Goal: Connect with others: Connect with other users

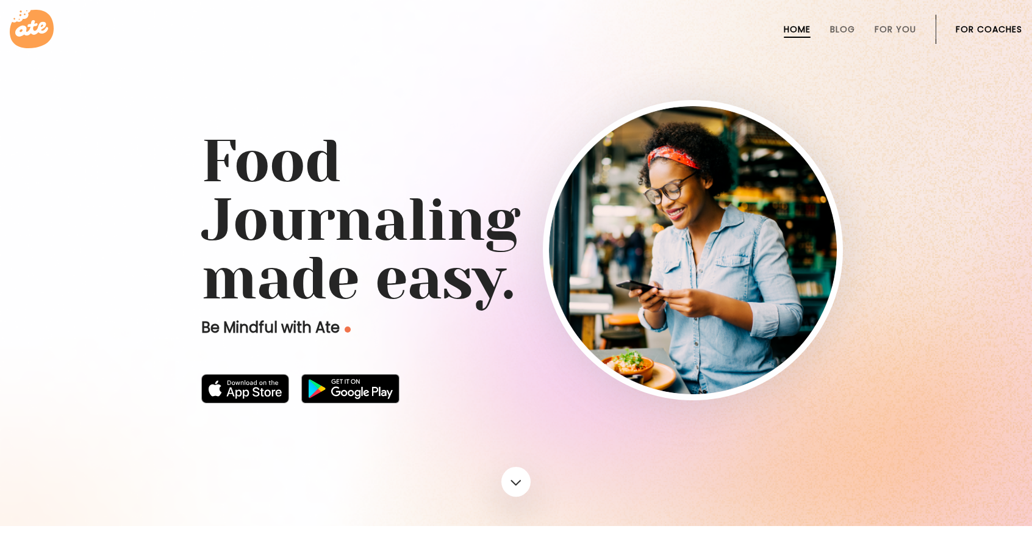
click at [1009, 30] on link "For Coaches" at bounding box center [989, 29] width 66 height 10
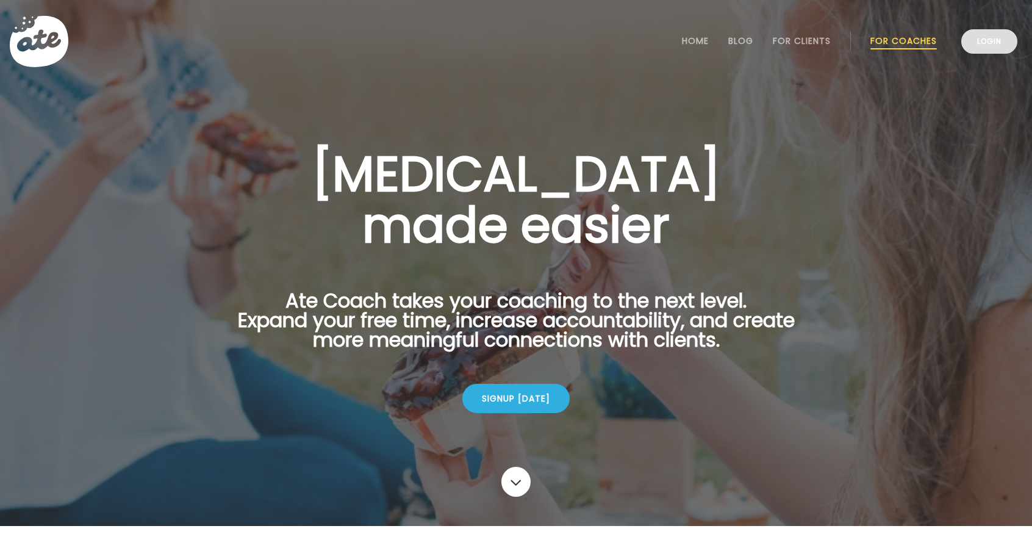
click at [1000, 36] on link "Login" at bounding box center [989, 41] width 56 height 24
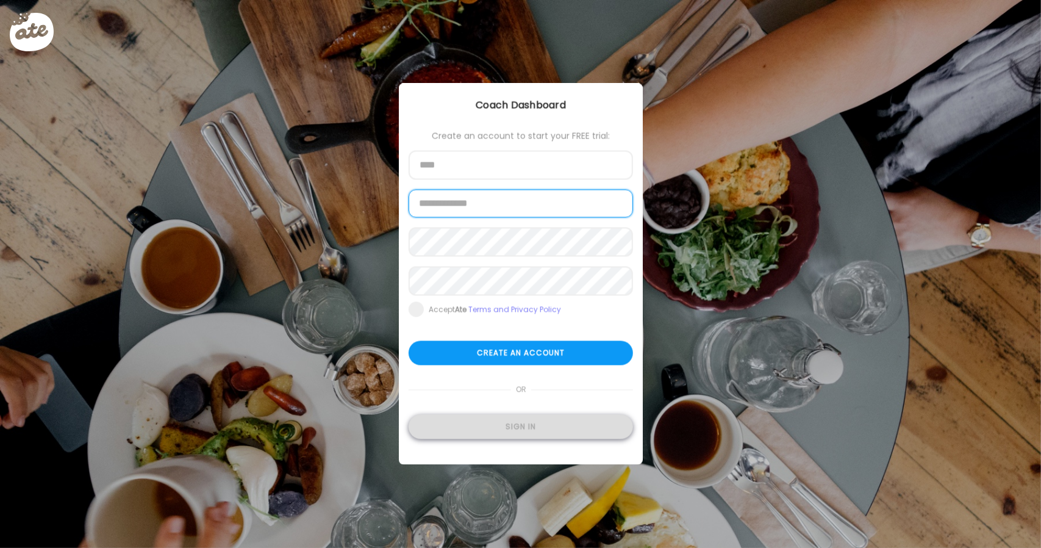
type input "**********"
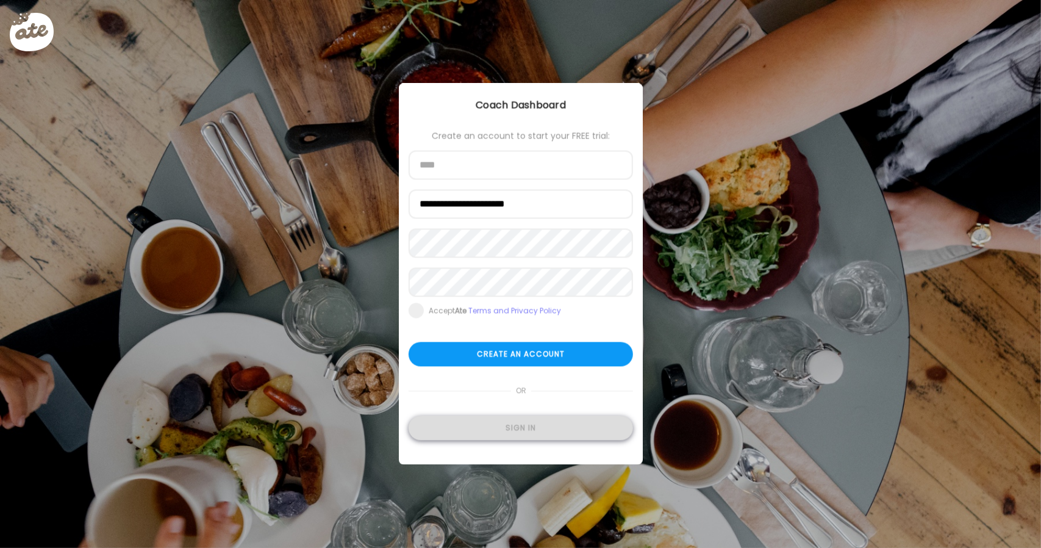
type input "**********"
click at [537, 431] on div "Sign in" at bounding box center [521, 428] width 224 height 24
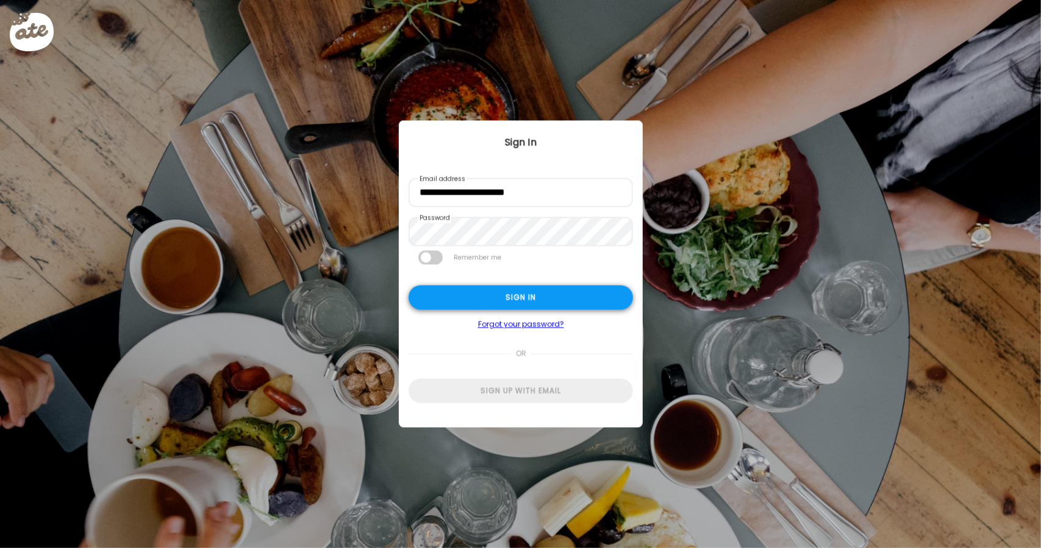
click at [543, 303] on div "Sign in" at bounding box center [521, 297] width 224 height 24
type input "**********"
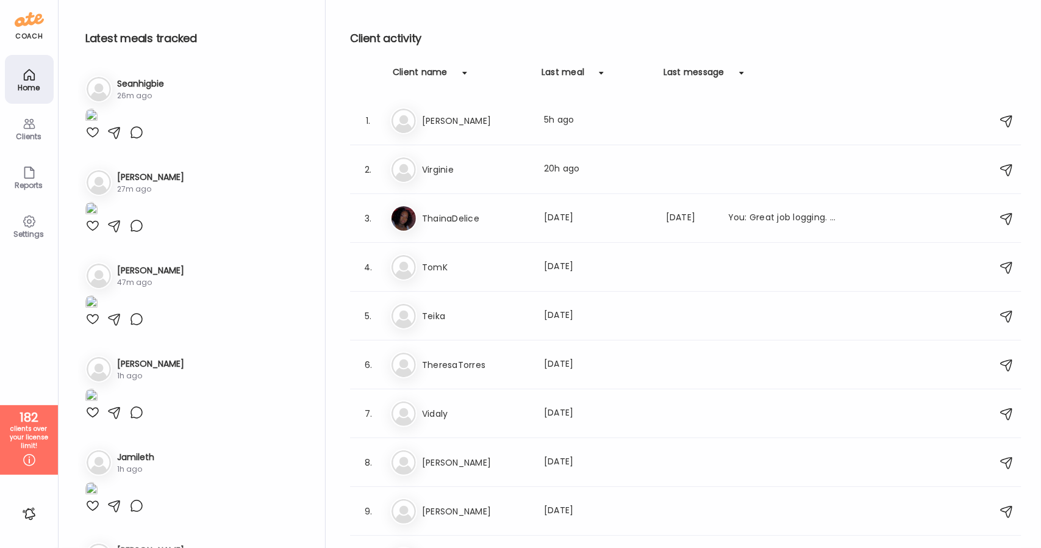
click at [28, 127] on icon at bounding box center [29, 124] width 12 height 10
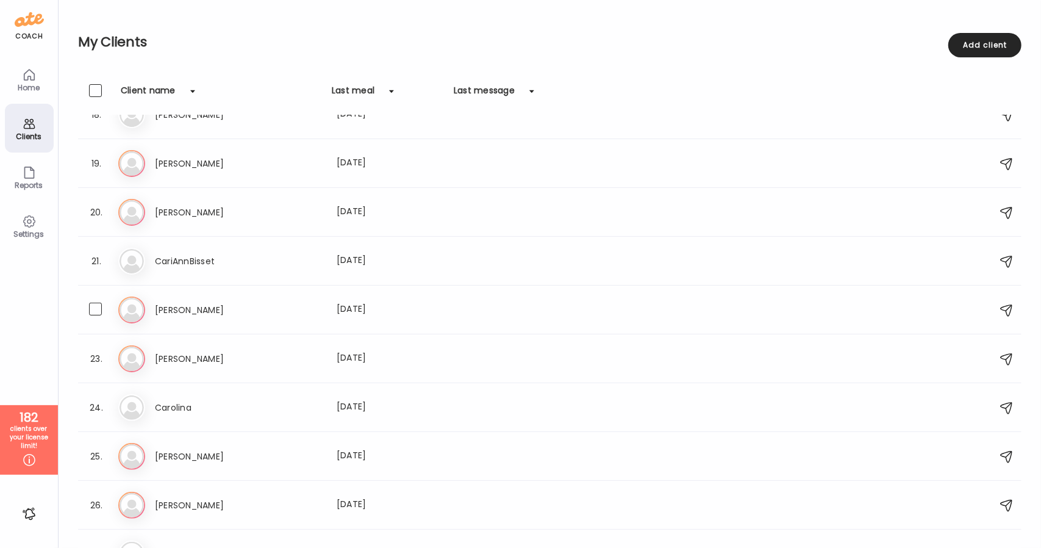
scroll to position [732, 0]
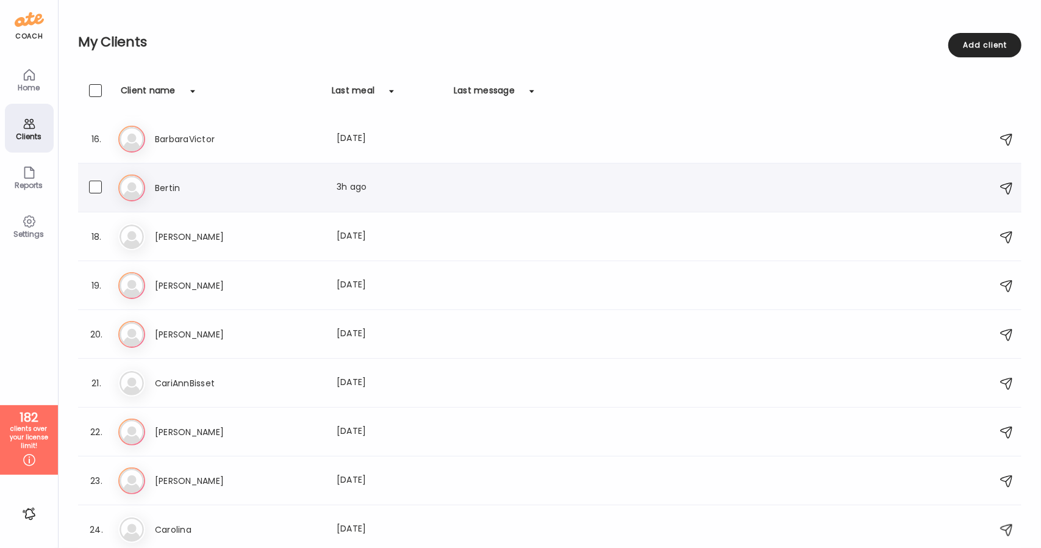
click at [219, 189] on h3 "Bertin" at bounding box center [208, 188] width 107 height 15
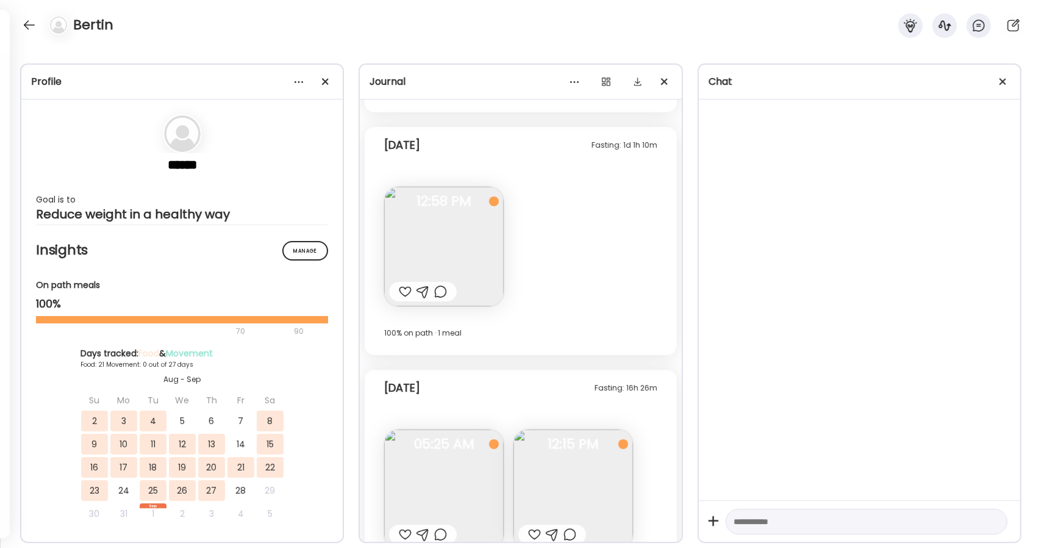
scroll to position [7157, 0]
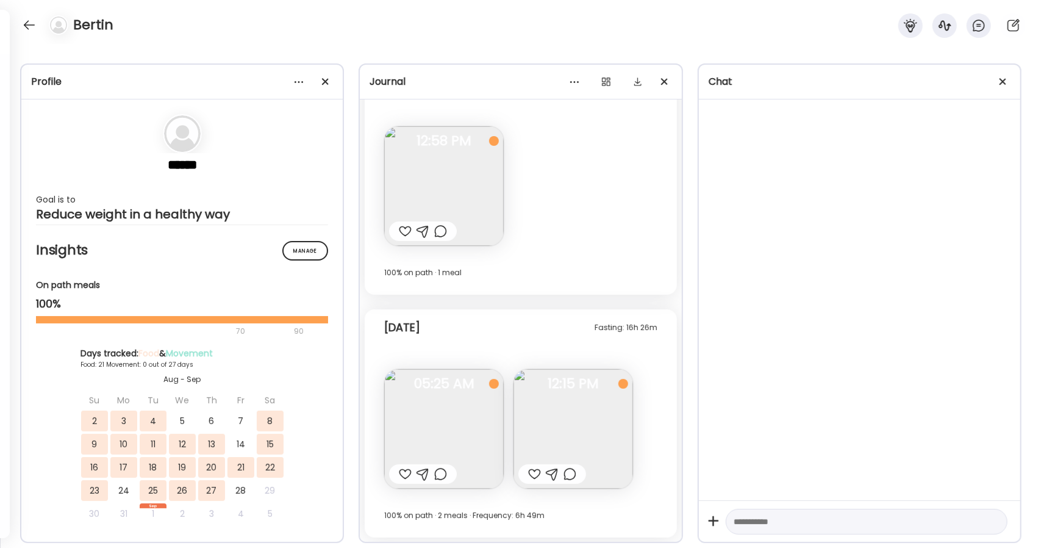
click at [592, 440] on img at bounding box center [574, 429] width 120 height 120
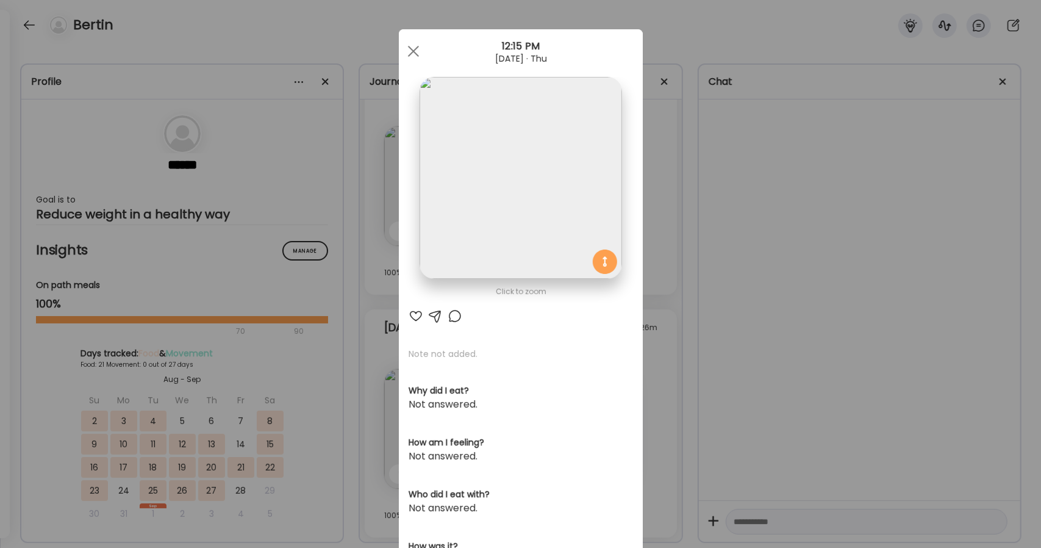
click at [522, 188] on img at bounding box center [521, 178] width 202 height 202
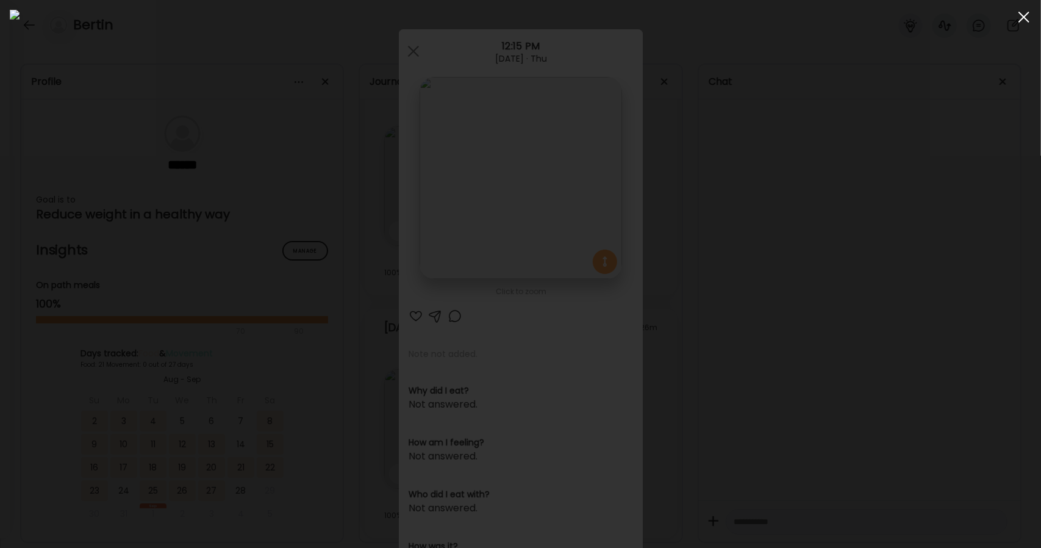
click at [1016, 23] on div at bounding box center [1024, 17] width 24 height 24
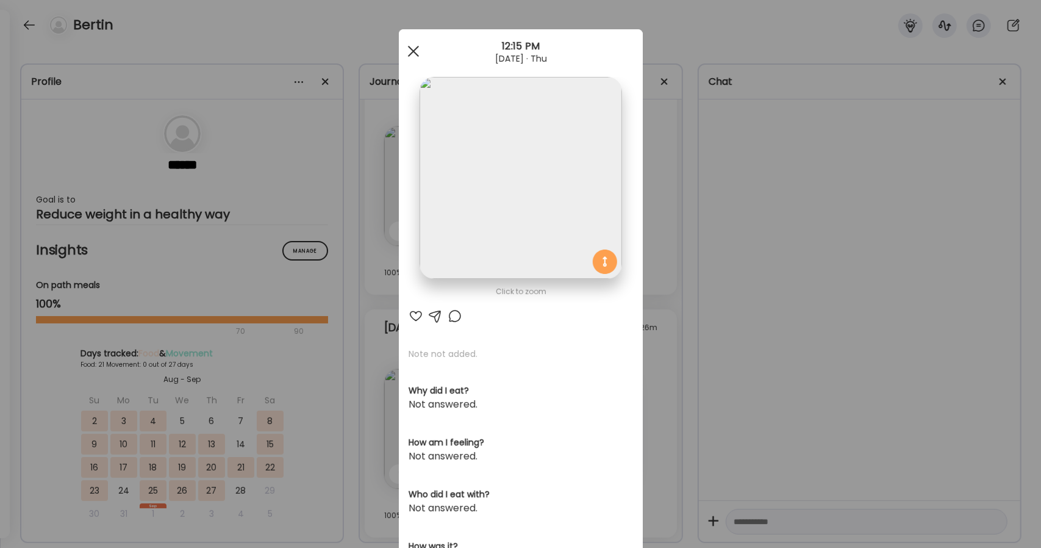
click at [407, 49] on span at bounding box center [412, 51] width 11 height 11
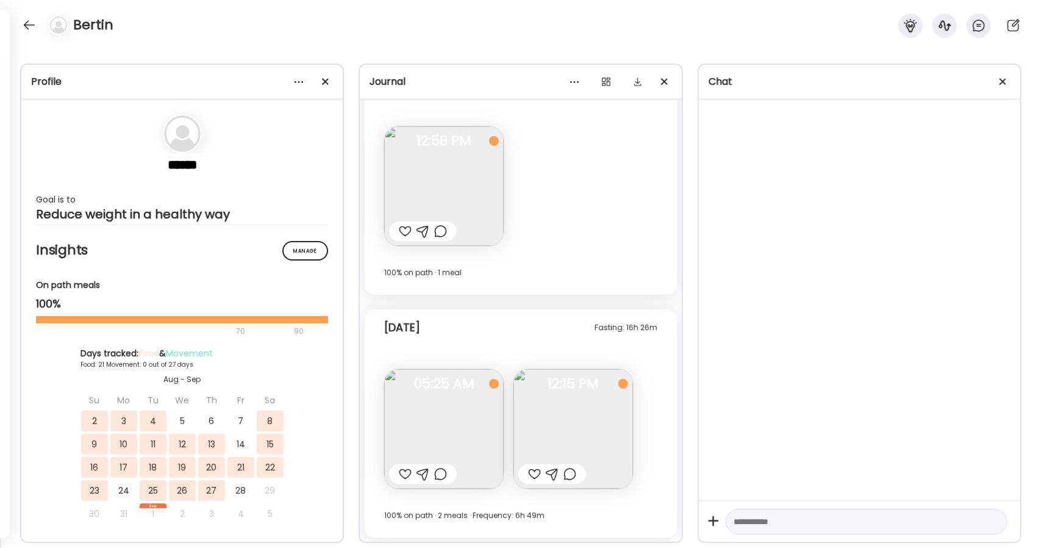
click at [470, 409] on img at bounding box center [444, 429] width 120 height 120
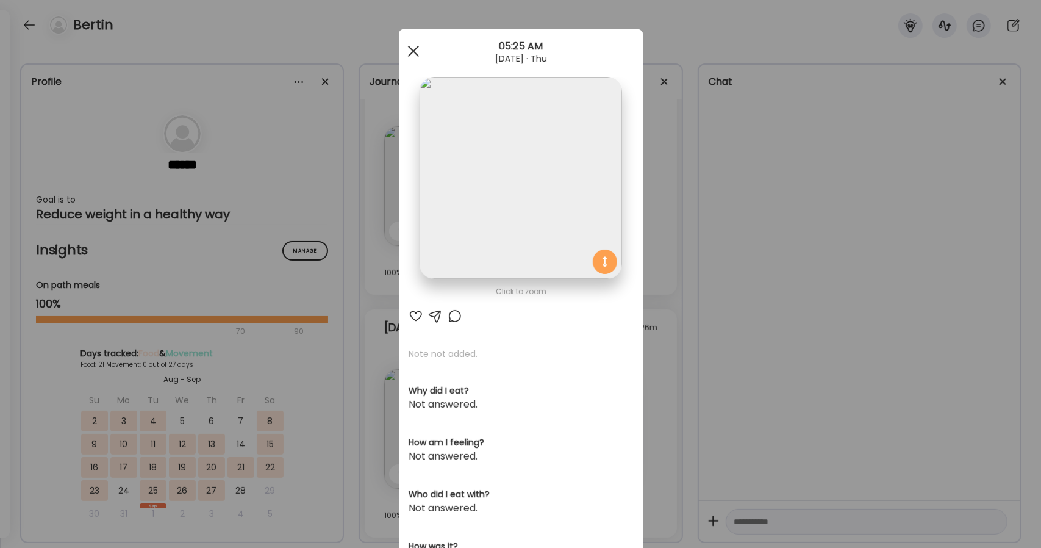
click at [412, 51] on div at bounding box center [413, 51] width 24 height 24
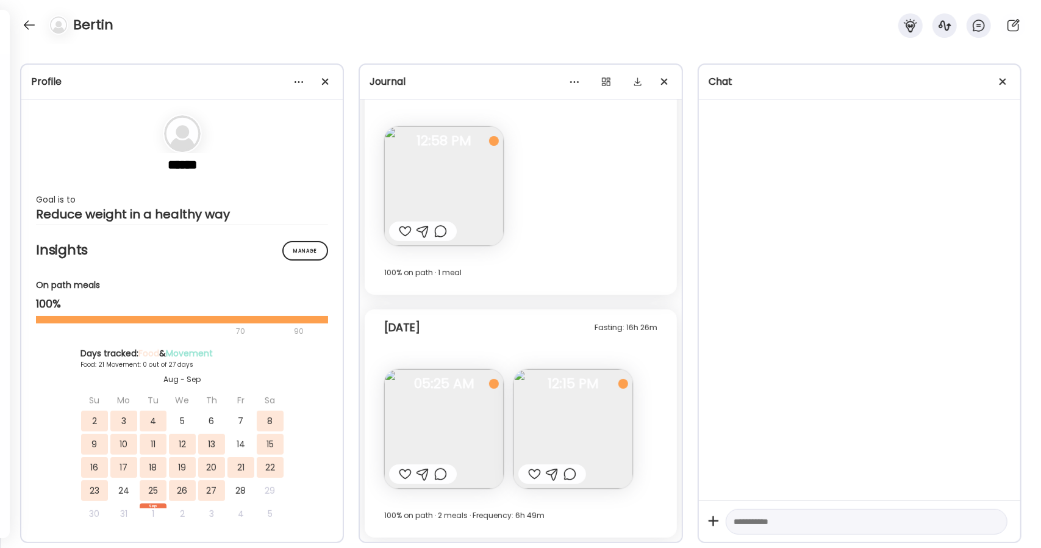
click at [594, 404] on img at bounding box center [574, 429] width 120 height 120
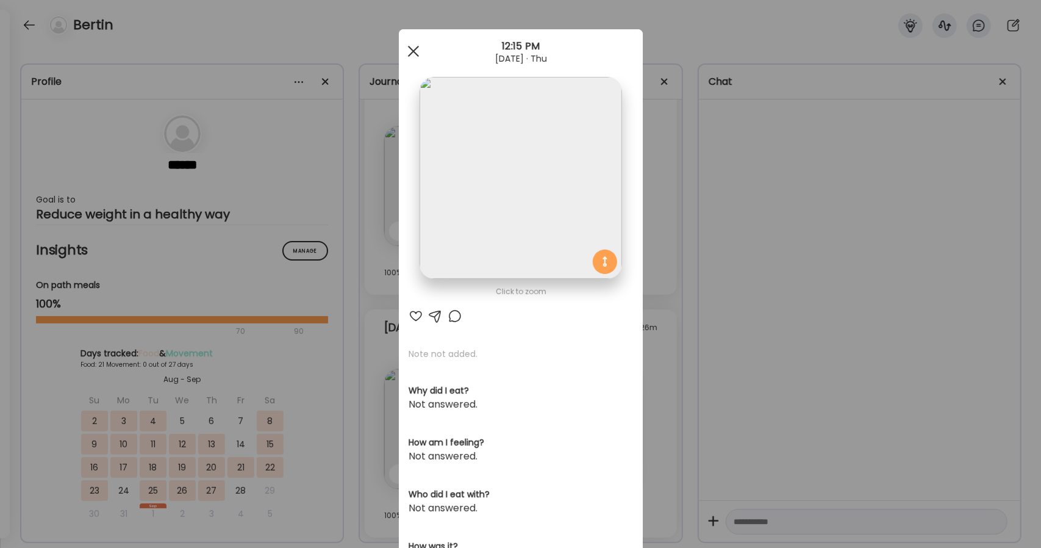
click at [411, 53] on span at bounding box center [412, 51] width 11 height 11
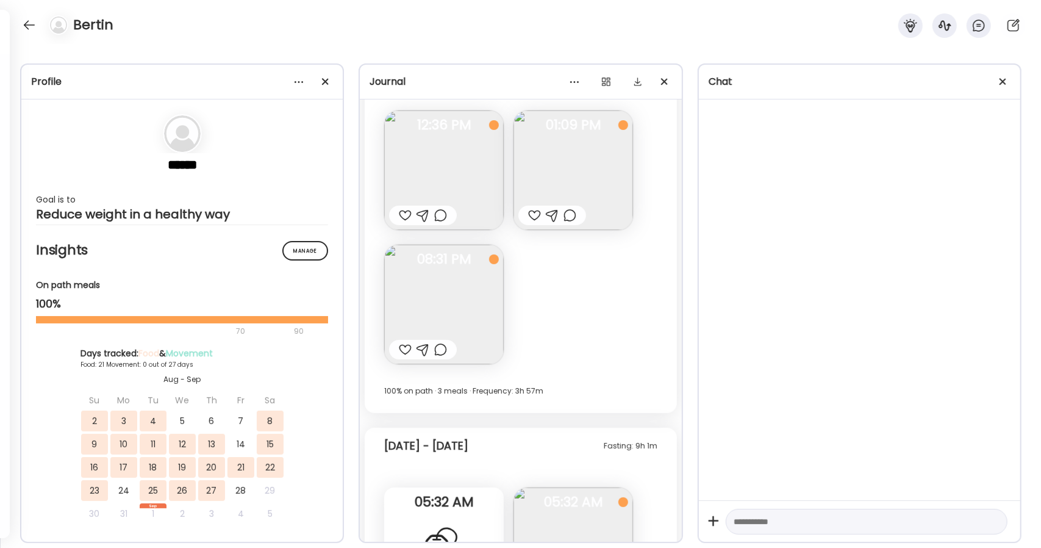
scroll to position [3497, 0]
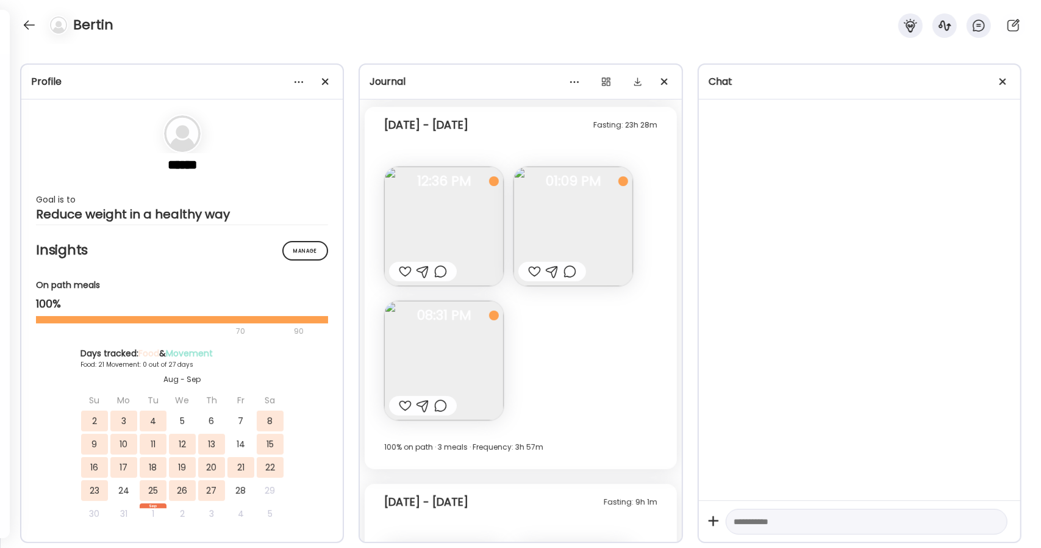
click at [436, 351] on img at bounding box center [444, 361] width 120 height 120
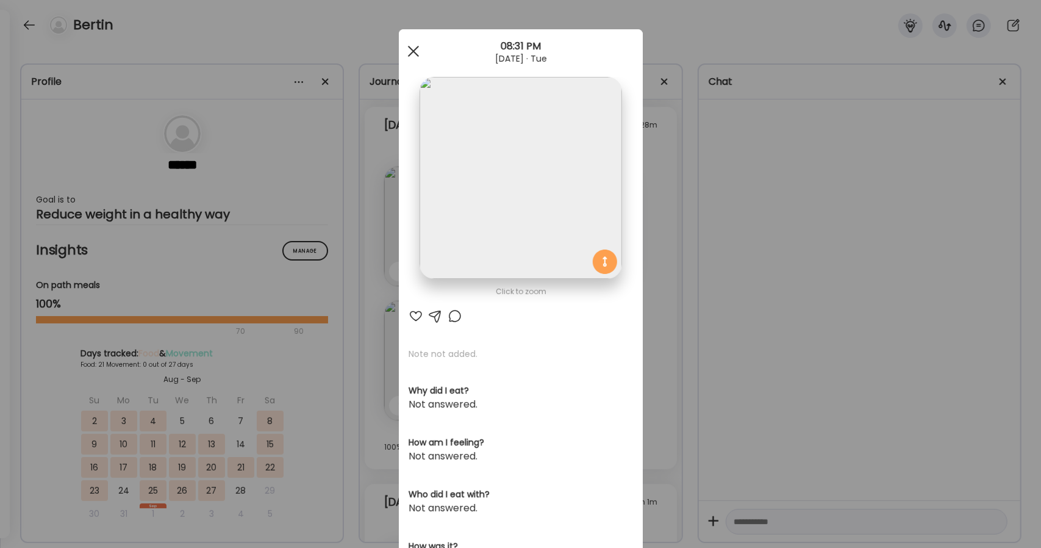
click at [408, 51] on span at bounding box center [412, 51] width 11 height 11
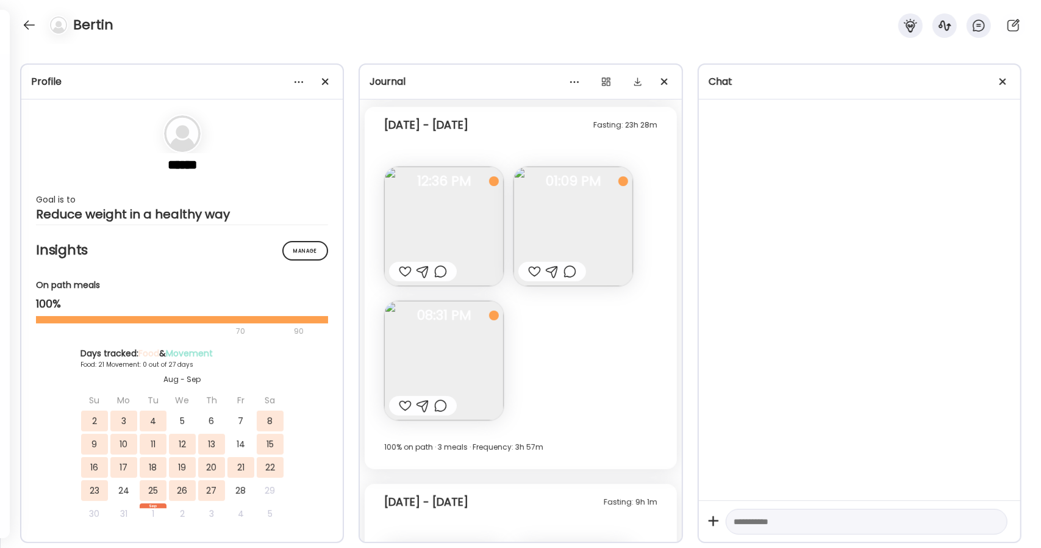
click at [592, 237] on img at bounding box center [574, 227] width 120 height 120
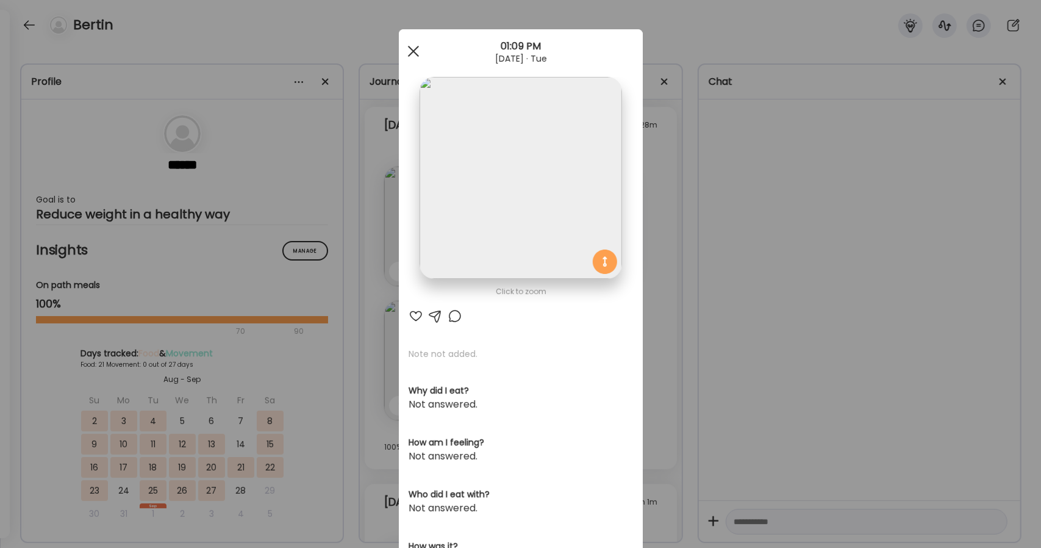
click at [408, 60] on div at bounding box center [413, 51] width 24 height 24
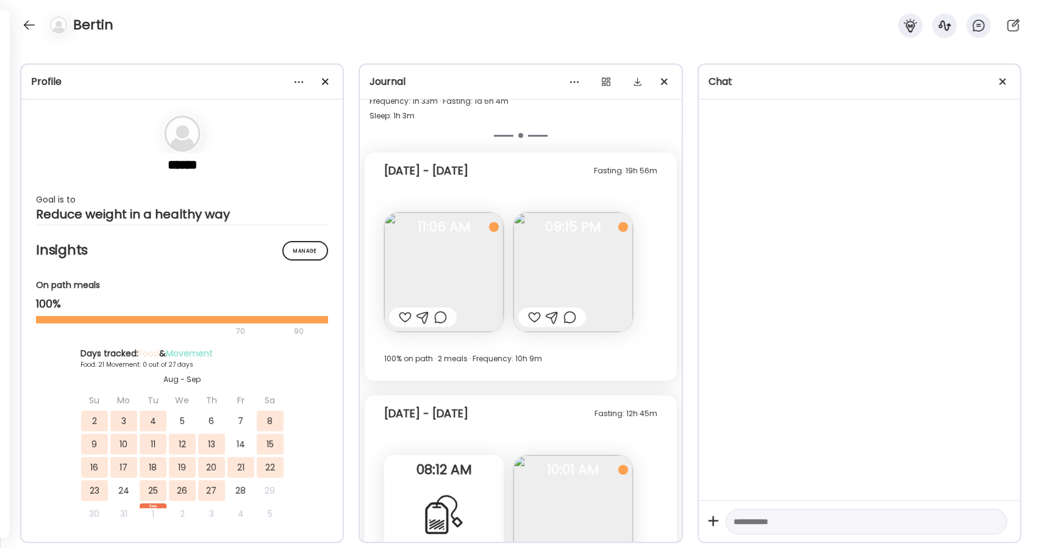
scroll to position [1607, 0]
click at [592, 258] on img at bounding box center [574, 273] width 120 height 120
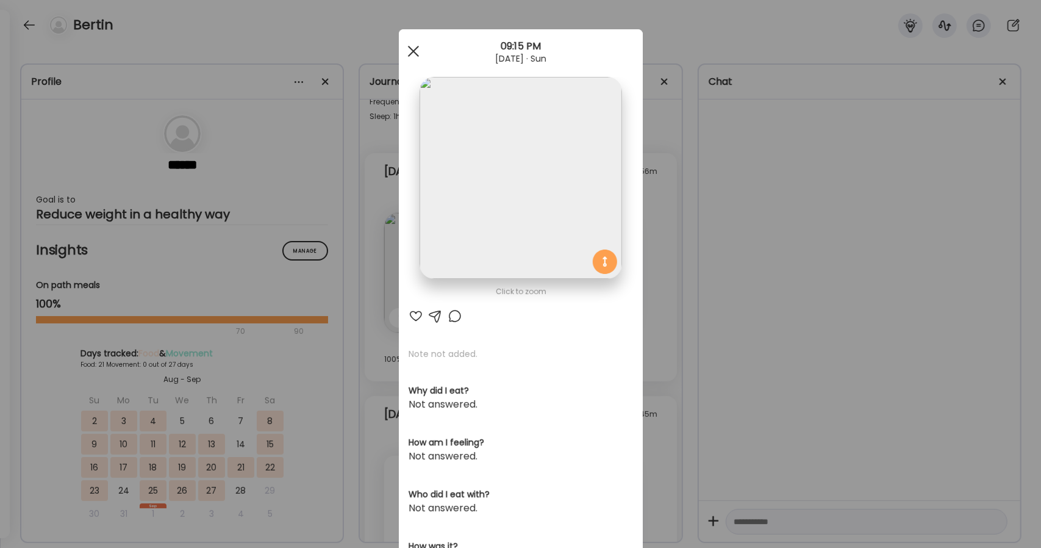
click at [410, 56] on div at bounding box center [413, 51] width 24 height 24
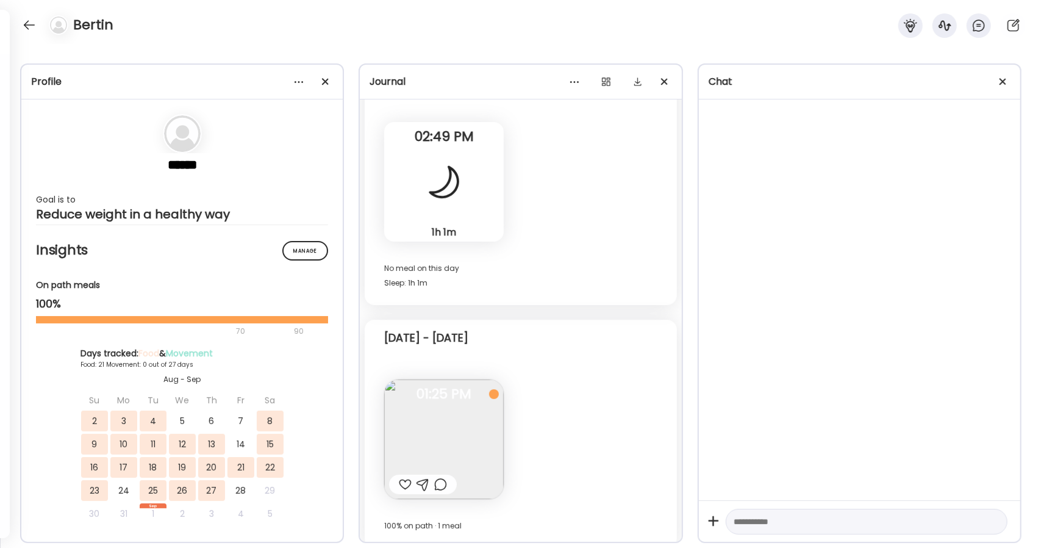
scroll to position [334, 0]
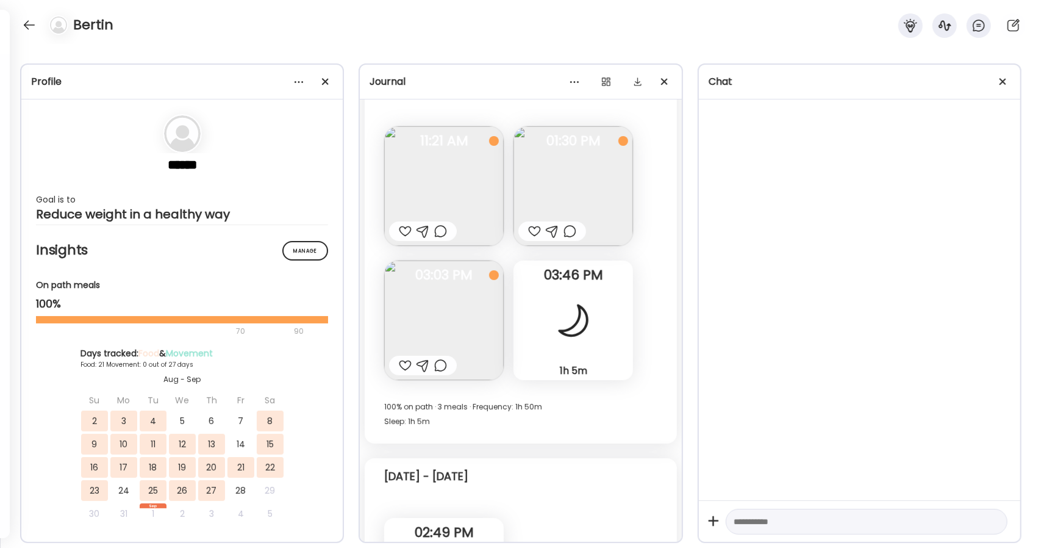
click at [594, 175] on img at bounding box center [574, 186] width 120 height 120
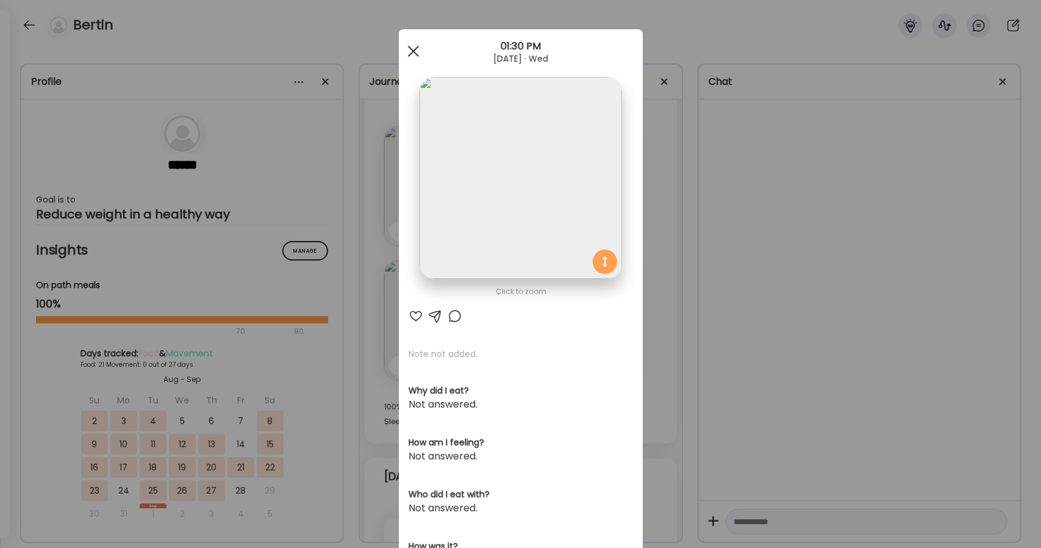
click at [414, 57] on div at bounding box center [413, 51] width 24 height 24
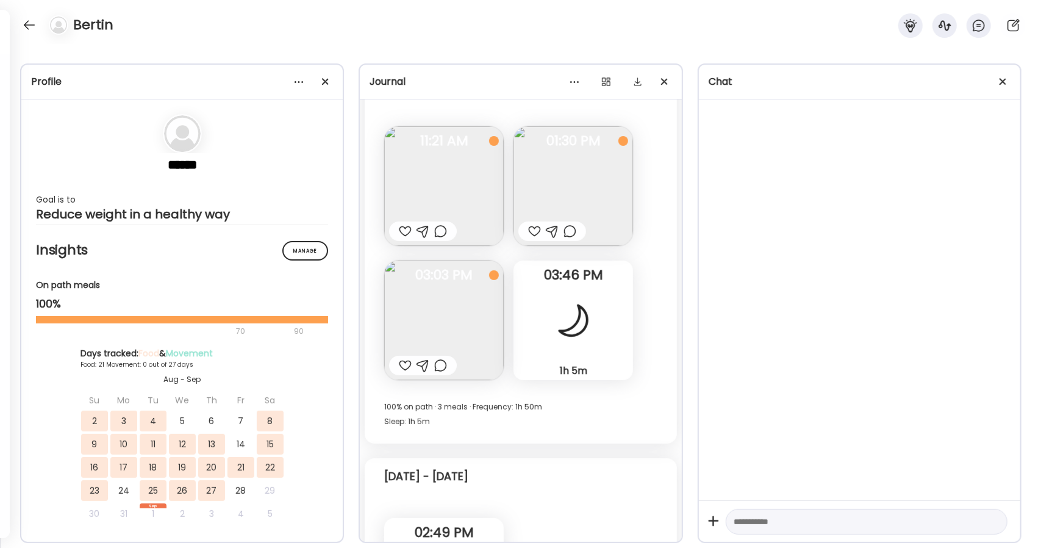
click at [445, 297] on img at bounding box center [444, 320] width 120 height 120
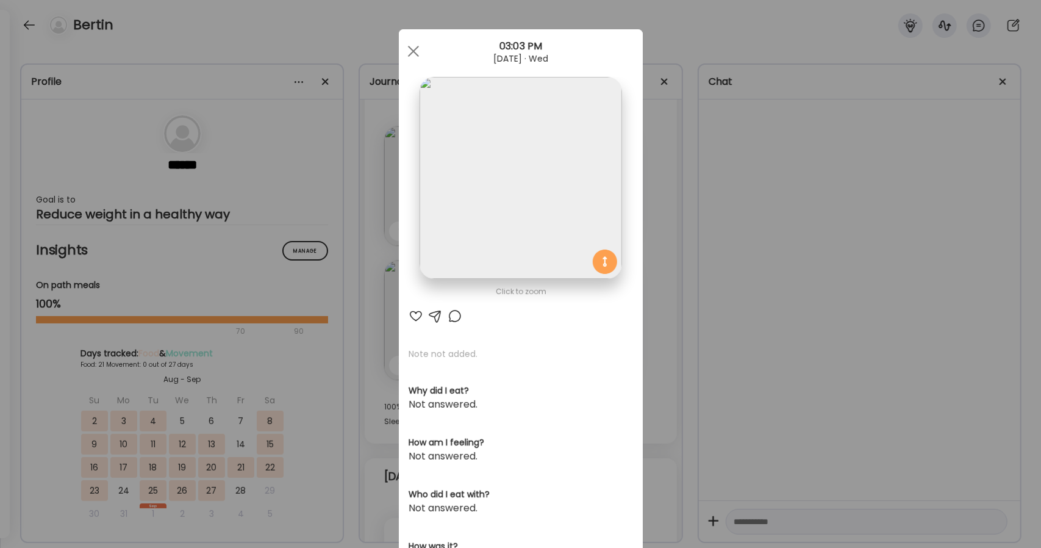
click at [517, 207] on img at bounding box center [521, 178] width 202 height 202
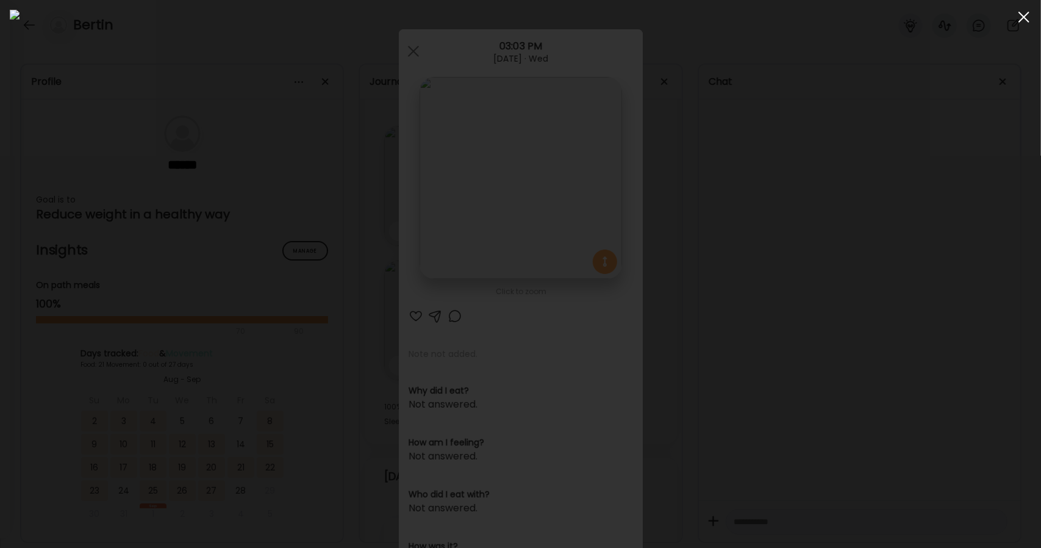
click at [1027, 16] on div at bounding box center [1024, 17] width 24 height 24
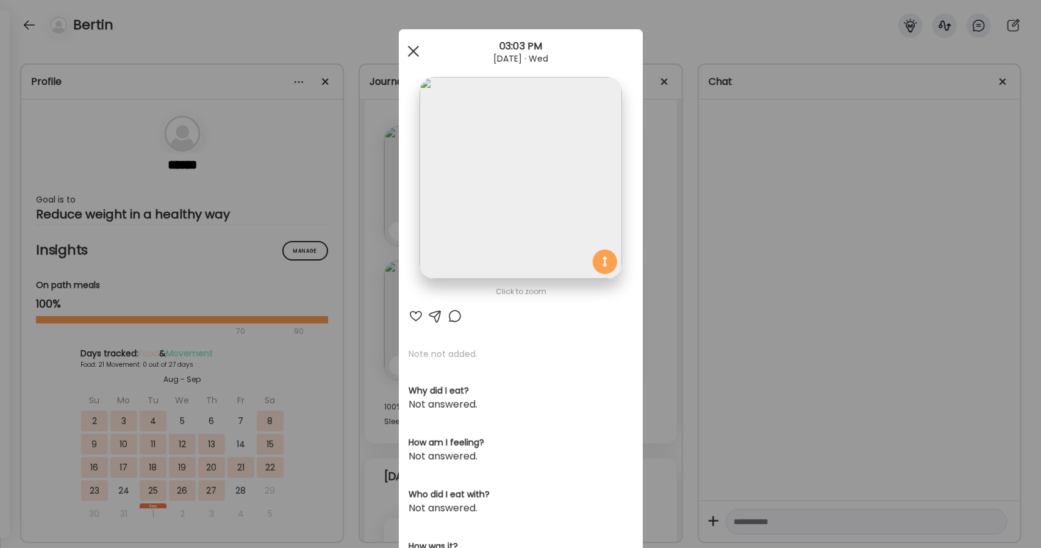
click at [407, 53] on span at bounding box center [412, 51] width 11 height 11
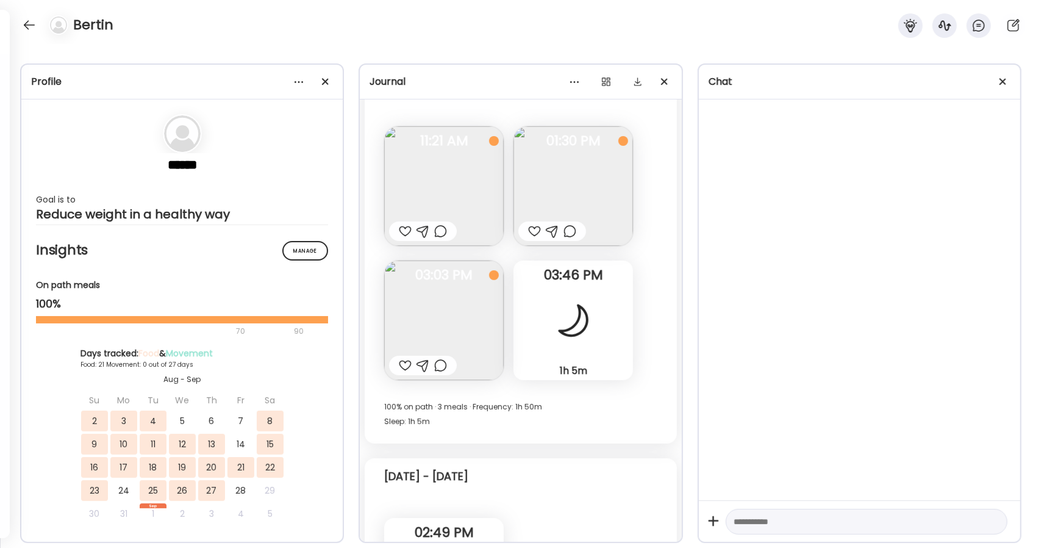
click at [407, 368] on div at bounding box center [405, 365] width 13 height 15
click at [425, 369] on div at bounding box center [423, 365] width 13 height 15
click at [534, 230] on div at bounding box center [534, 231] width 13 height 15
click at [553, 229] on div at bounding box center [552, 231] width 13 height 15
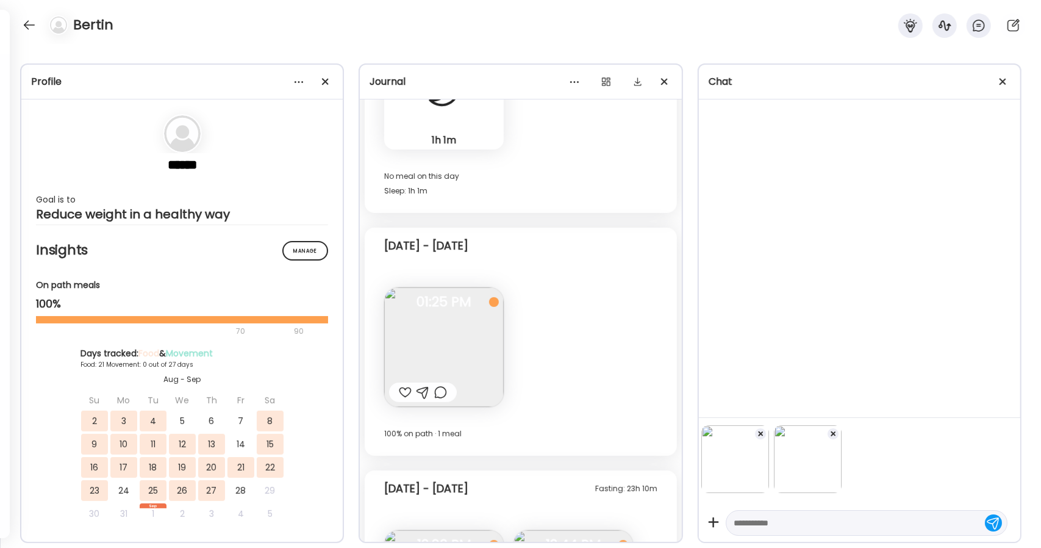
scroll to position [822, 0]
click at [421, 390] on div at bounding box center [423, 392] width 13 height 15
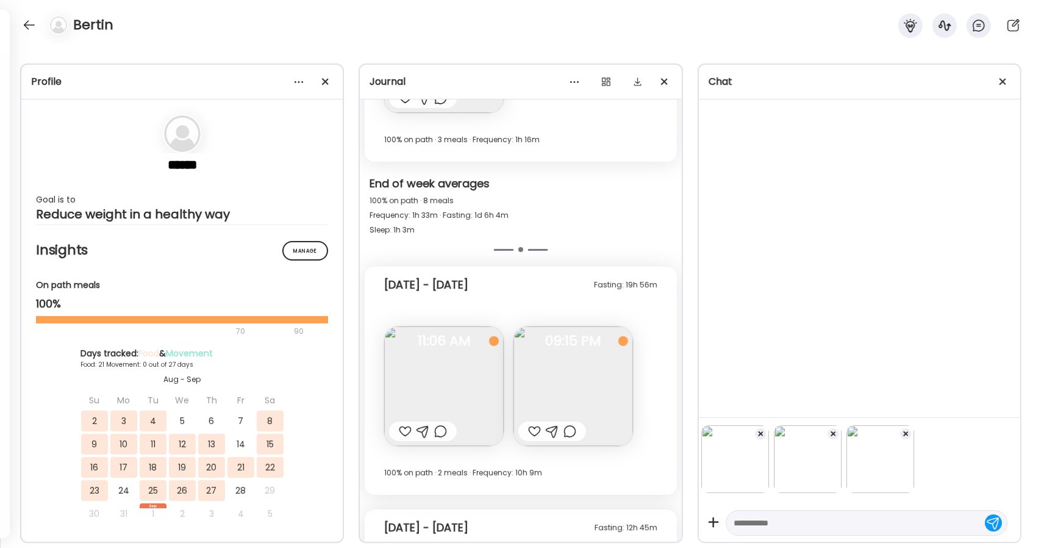
scroll to position [1493, 0]
click at [549, 432] on div at bounding box center [552, 431] width 13 height 15
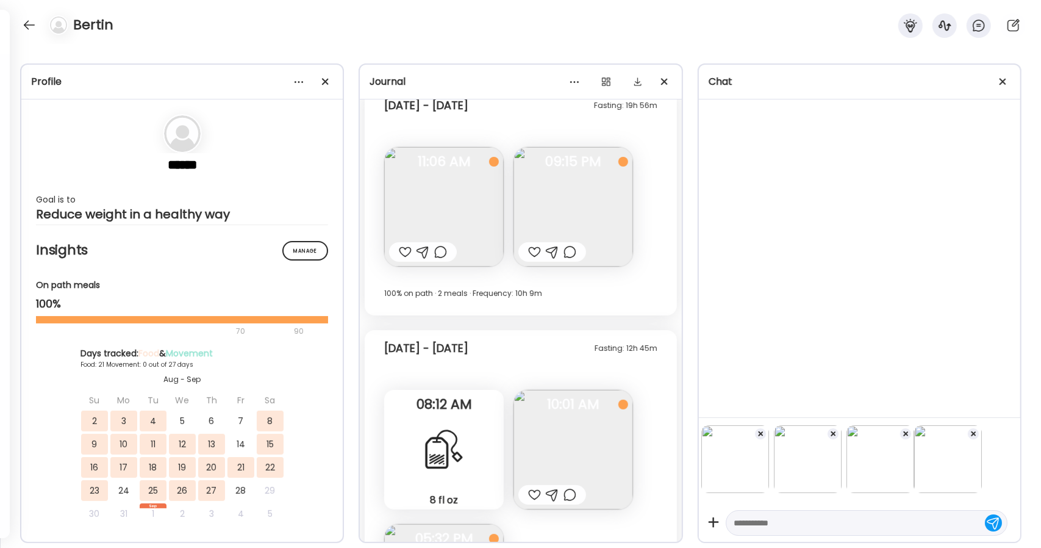
scroll to position [1676, 0]
click at [421, 249] on div at bounding box center [423, 248] width 13 height 15
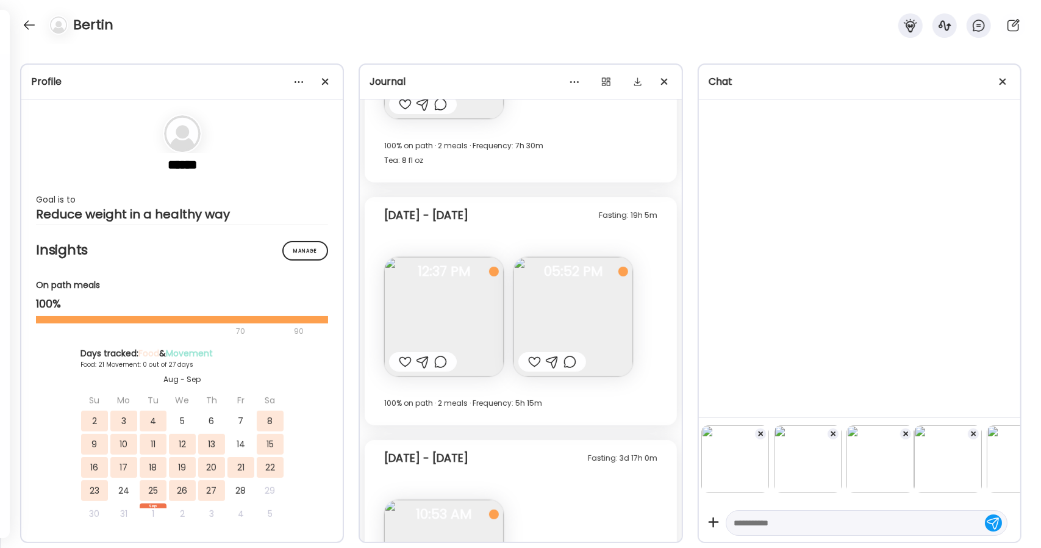
scroll to position [2225, 0]
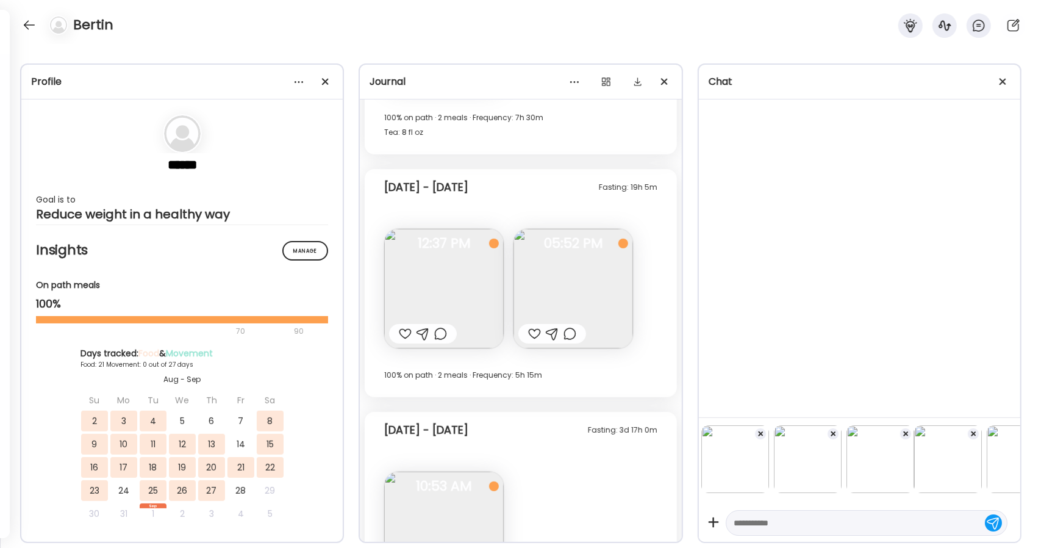
click at [553, 331] on div at bounding box center [552, 333] width 13 height 15
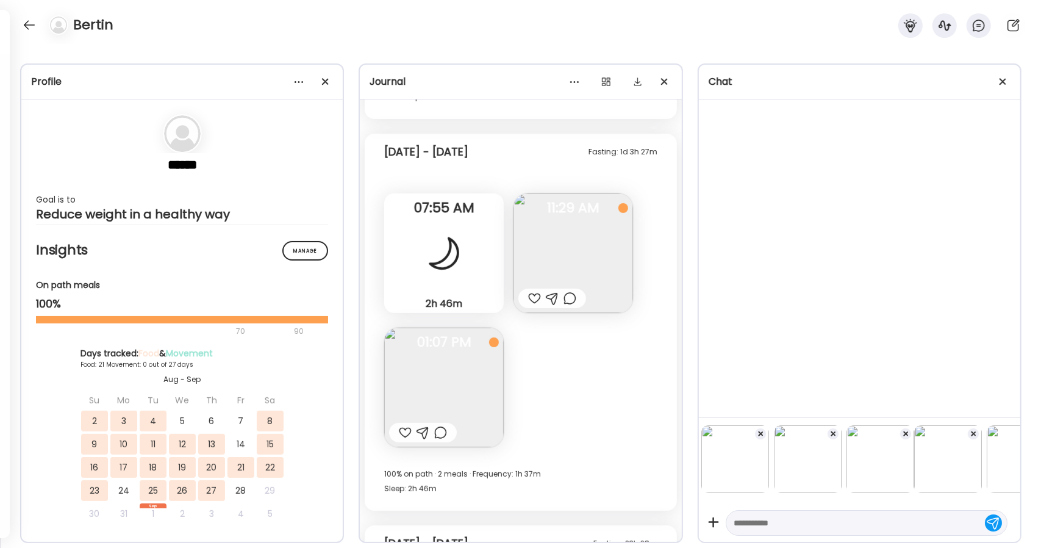
scroll to position [3201, 0]
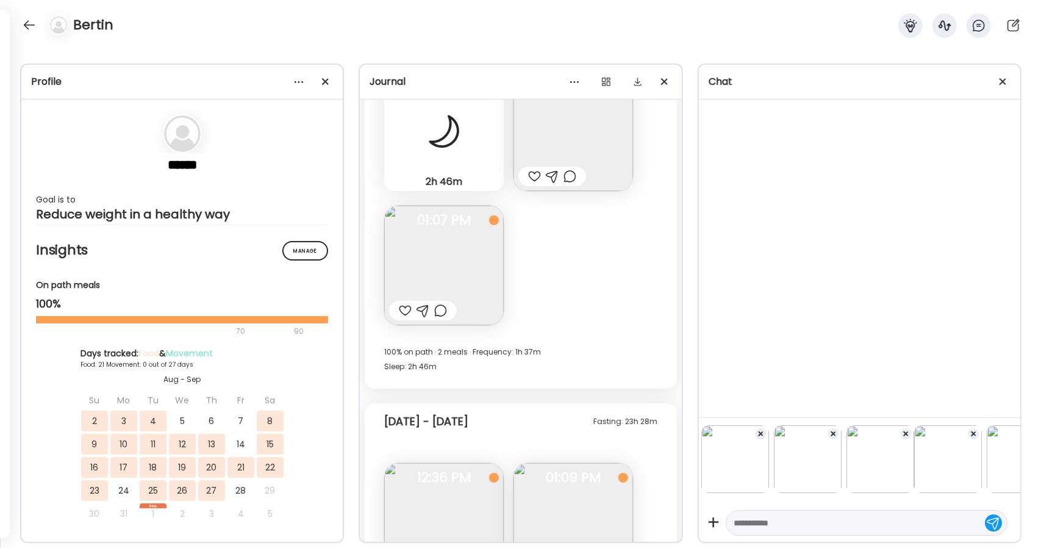
click at [442, 270] on img at bounding box center [444, 266] width 120 height 120
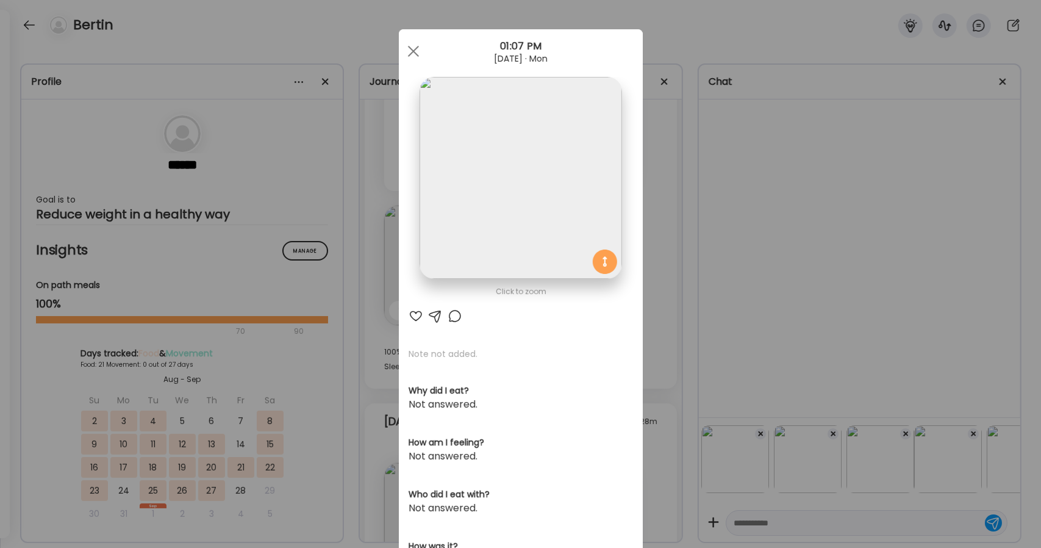
click at [434, 318] on div at bounding box center [435, 316] width 15 height 15
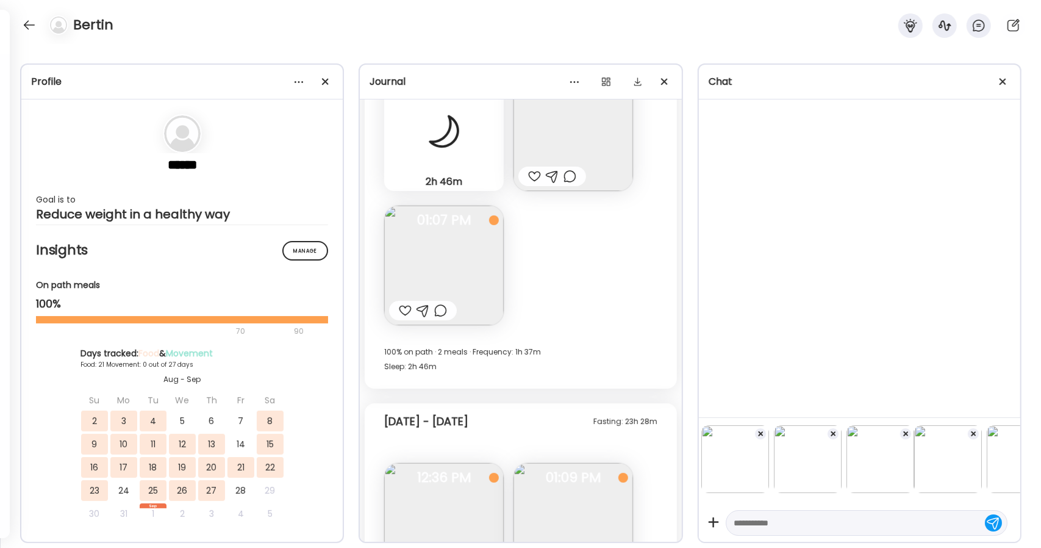
click at [425, 312] on div at bounding box center [423, 310] width 13 height 15
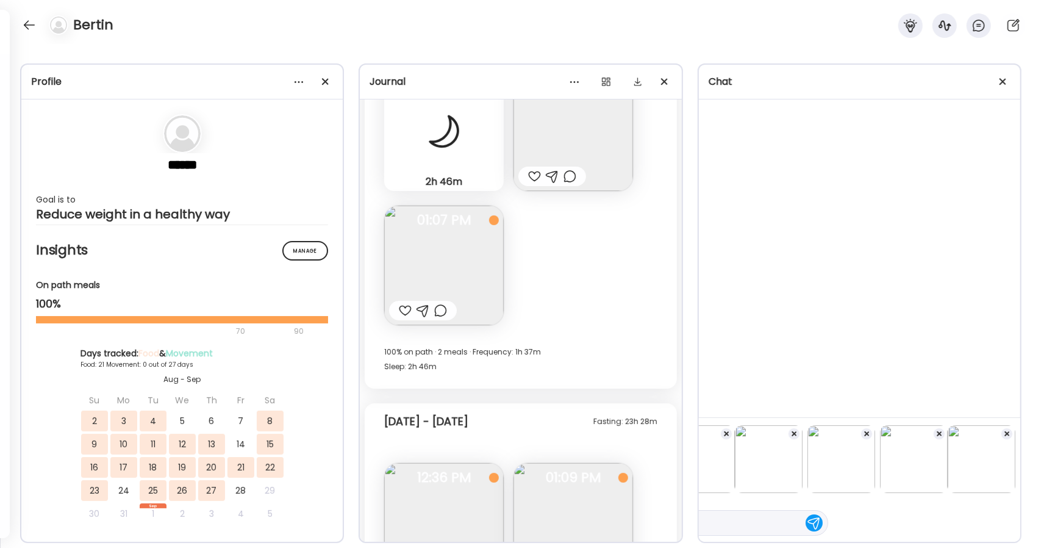
click at [806, 520] on div at bounding box center [814, 522] width 17 height 17
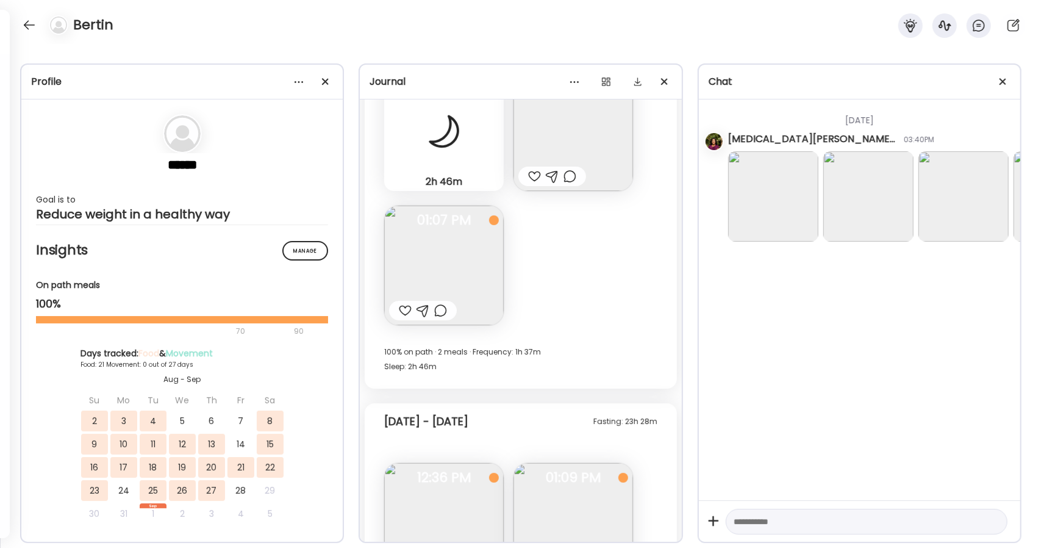
scroll to position [3384, 0]
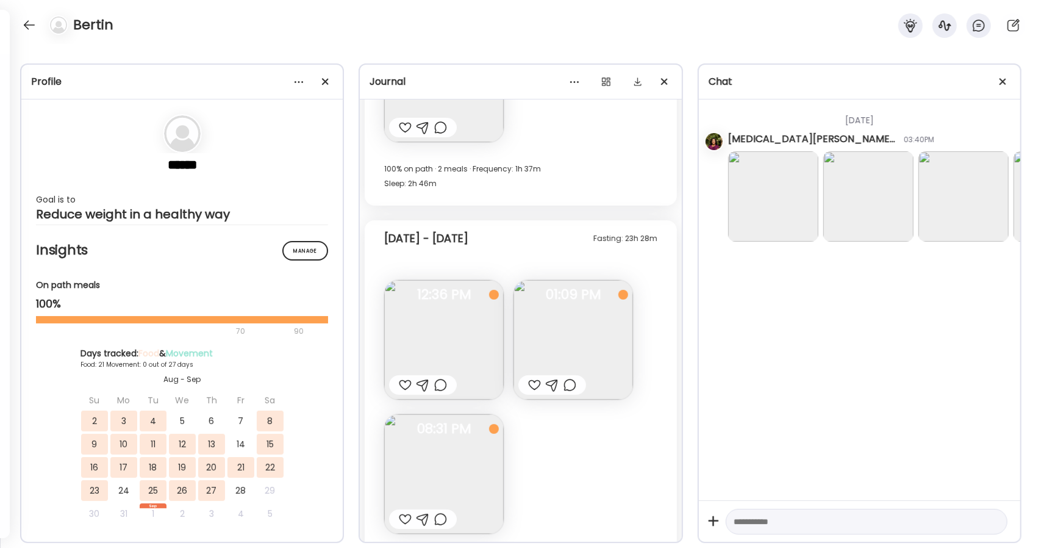
click at [446, 315] on img at bounding box center [444, 340] width 120 height 120
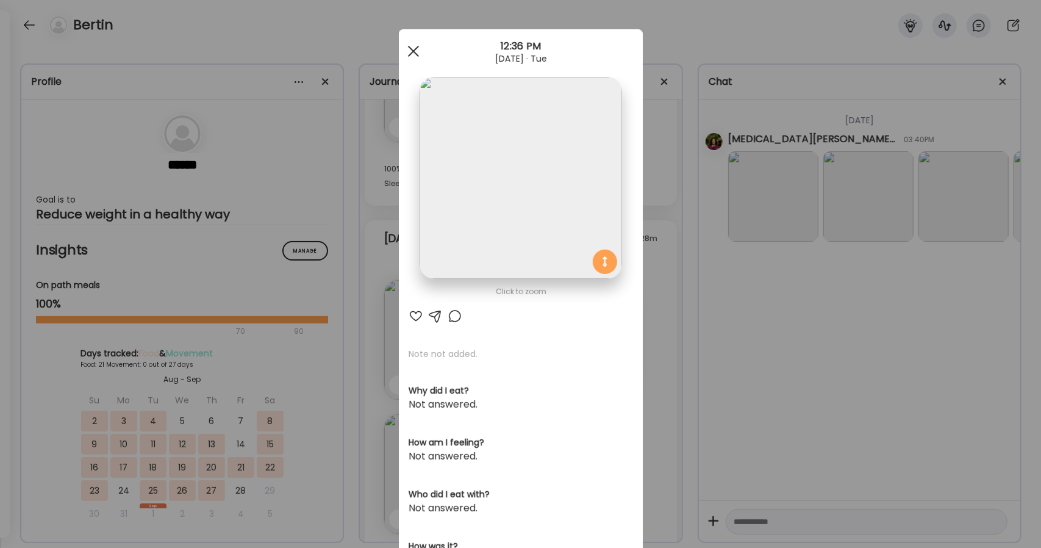
click at [413, 51] on div at bounding box center [413, 51] width 24 height 24
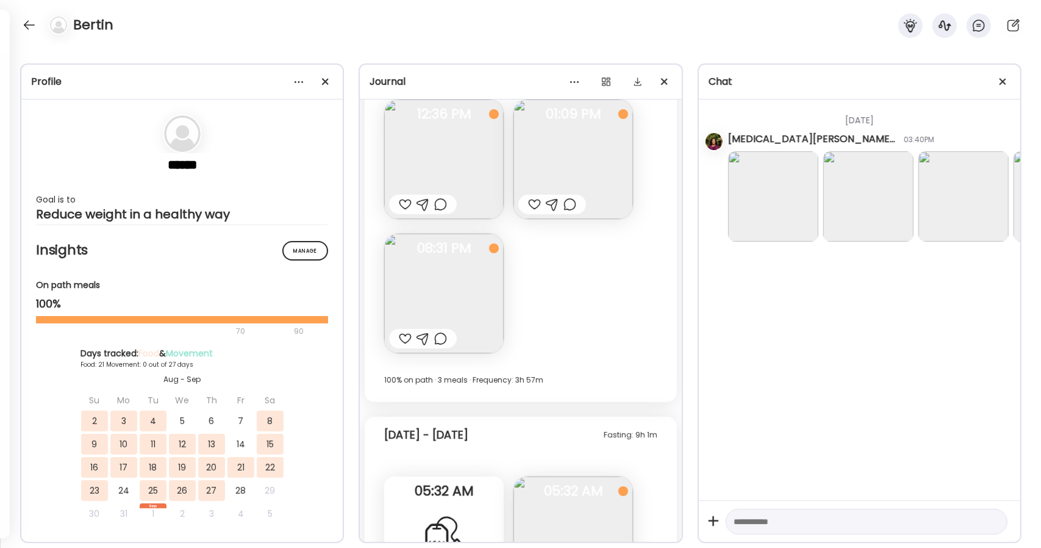
scroll to position [3567, 0]
click at [421, 335] on div at bounding box center [423, 336] width 13 height 15
click at [985, 525] on div at bounding box center [993, 522] width 17 height 17
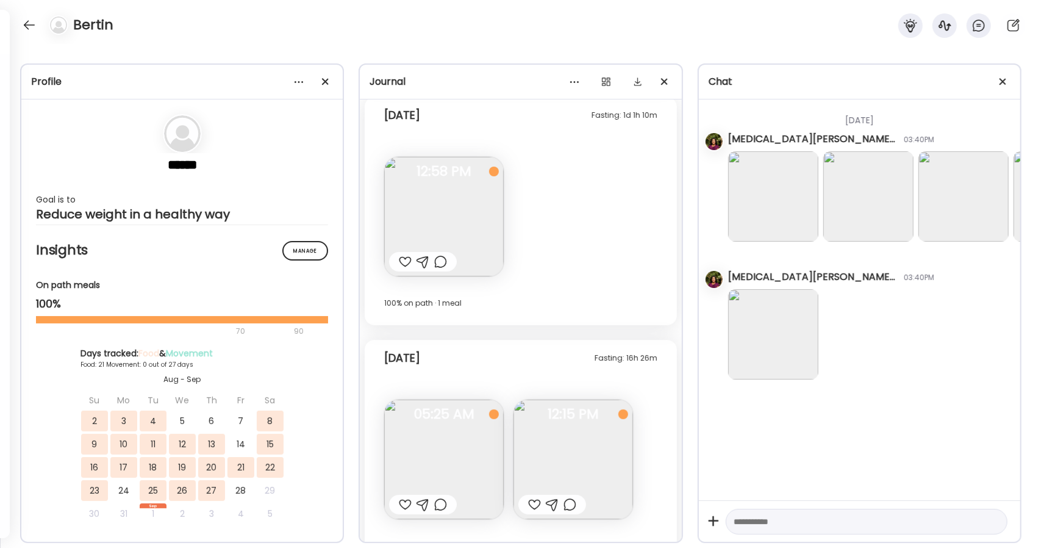
scroll to position [7157, 0]
